Goal: Navigation & Orientation: Understand site structure

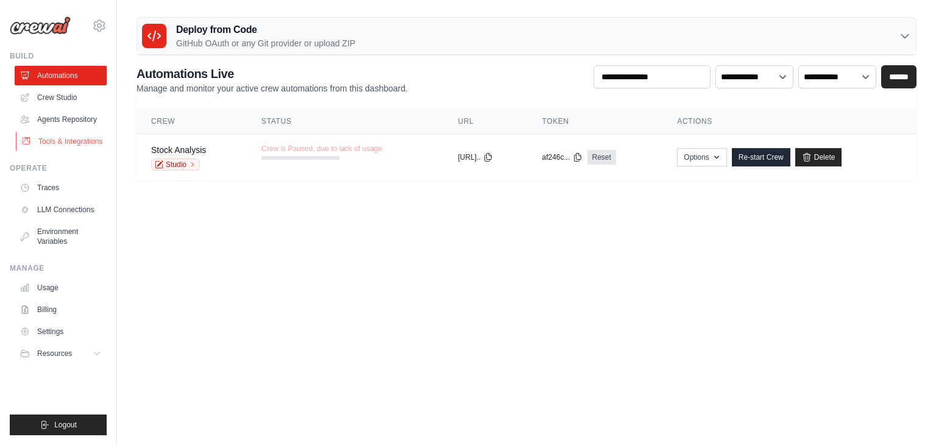
click at [60, 135] on link "Tools & Integrations" at bounding box center [62, 142] width 92 height 20
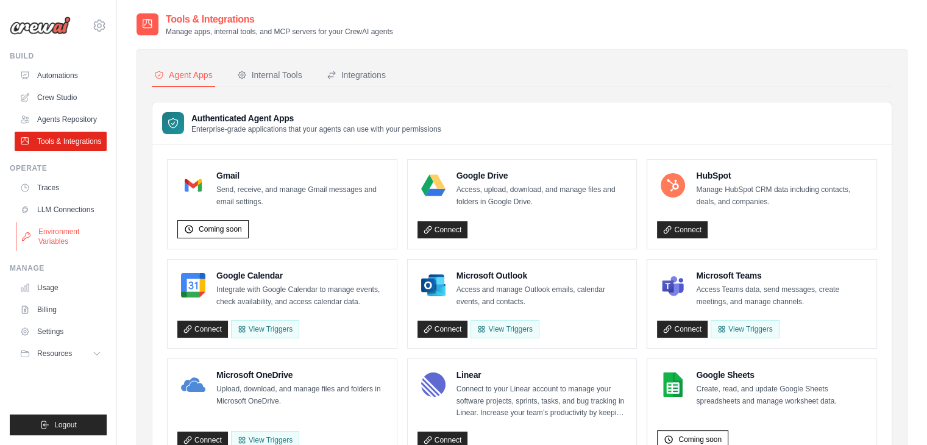
click at [44, 234] on link "Environment Variables" at bounding box center [62, 236] width 92 height 29
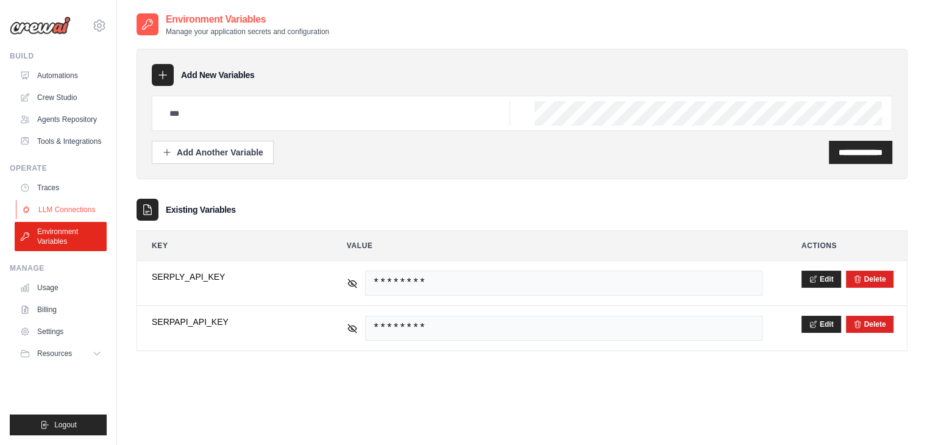
click at [77, 208] on link "LLM Connections" at bounding box center [62, 210] width 92 height 20
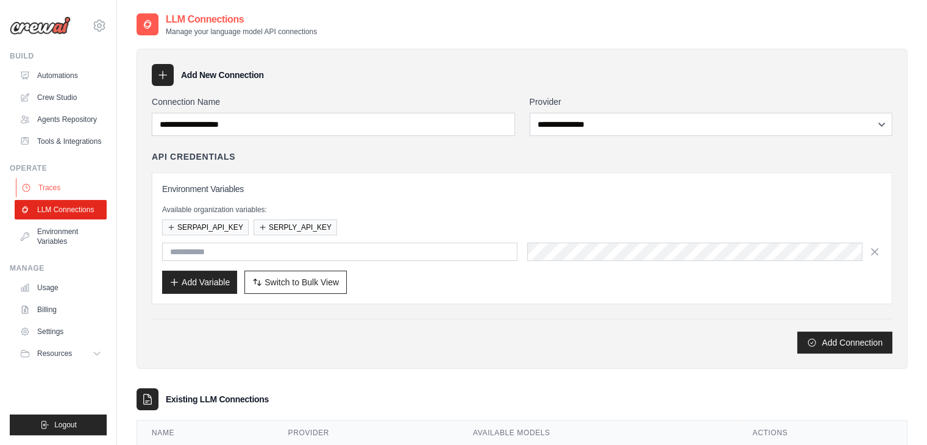
click at [66, 190] on link "Traces" at bounding box center [62, 188] width 92 height 20
